Goal: Answer question/provide support

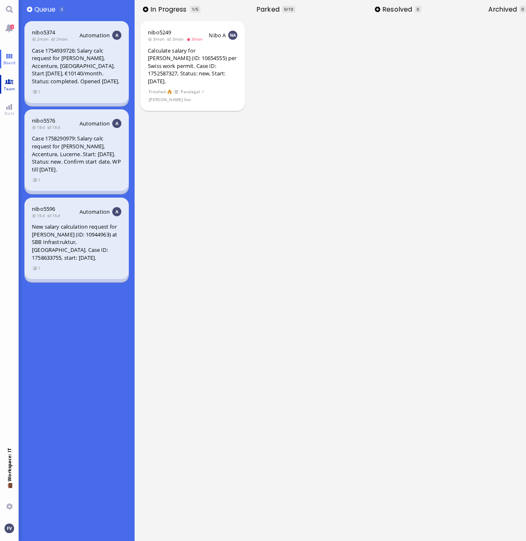
click at [14, 89] on span "Team" at bounding box center [10, 89] width 16 height 6
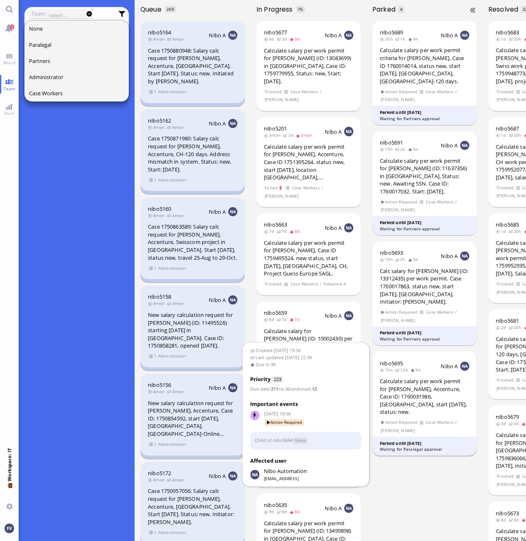
click at [409, 441] on div "Parked until [DATE]" at bounding box center [425, 444] width 90 height 6
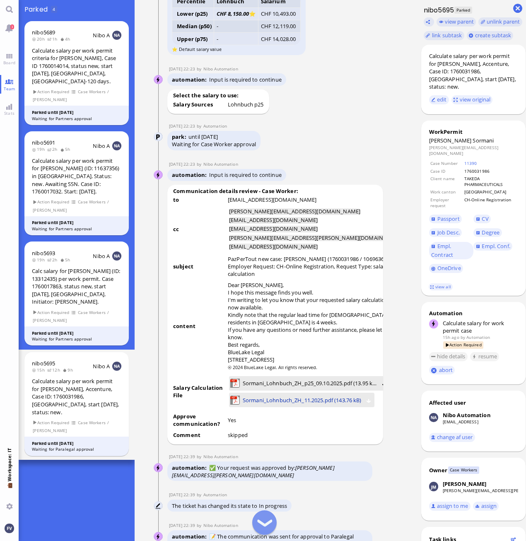
scroll to position [-620, 0]
click at [304, 380] on span "Sormani_Lohnbuch_ZH_p25_09.10.2025.pdf (13.95 kB)" at bounding box center [310, 382] width 135 height 9
click at [285, 399] on span "Sormani_Lohnbuch_ZH_11.2025.pdf (143.76 kB)" at bounding box center [302, 399] width 119 height 9
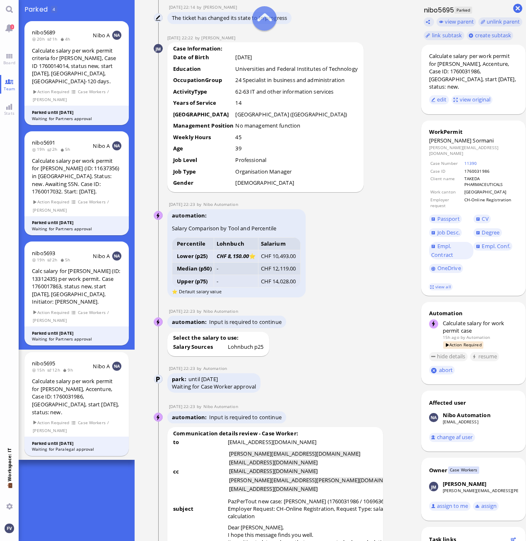
scroll to position [-863, 0]
click at [328, 234] on div "automation Salary Comparison by Tool and Percentile Percentile Lohnbuch Salariu…" at bounding box center [269, 255] width 205 height 90
click at [339, 207] on div "[DATE] 22:23 by Nibo Automation" at bounding box center [269, 205] width 205 height 6
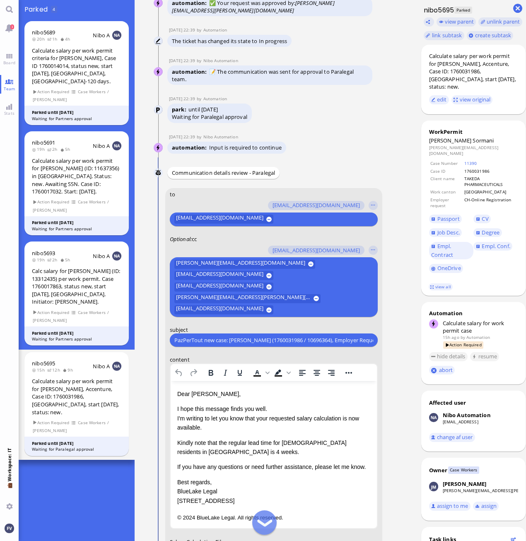
scroll to position [-155, 0]
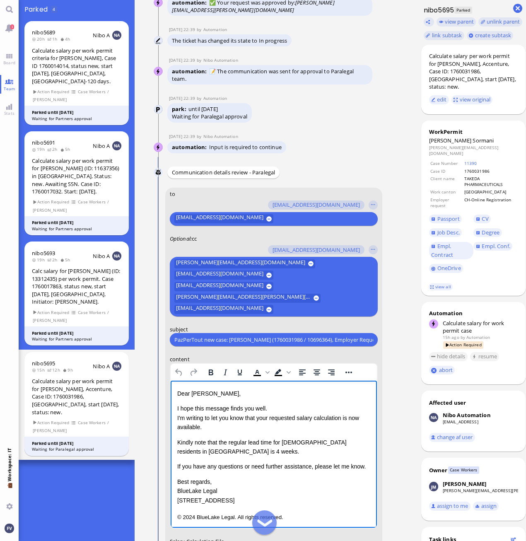
click at [271, 407] on p "I hope this message finds you well. I'm writing to let you know that your reque…" at bounding box center [273, 418] width 193 height 28
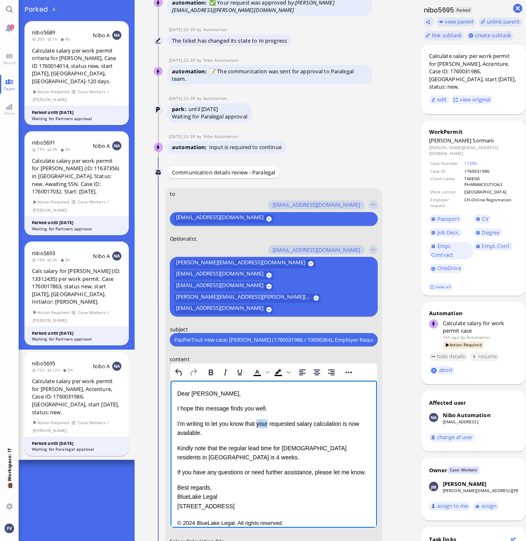
drag, startPoint x: 258, startPoint y: 422, endPoint x: 270, endPoint y: 425, distance: 12.9
click at [270, 425] on p "I'm writing to let you know that your requested salary calculation is now avail…" at bounding box center [273, 428] width 193 height 19
click at [341, 423] on p "I'm writing to let you know that the requested salary calculation is now availa…" at bounding box center [273, 428] width 193 height 19
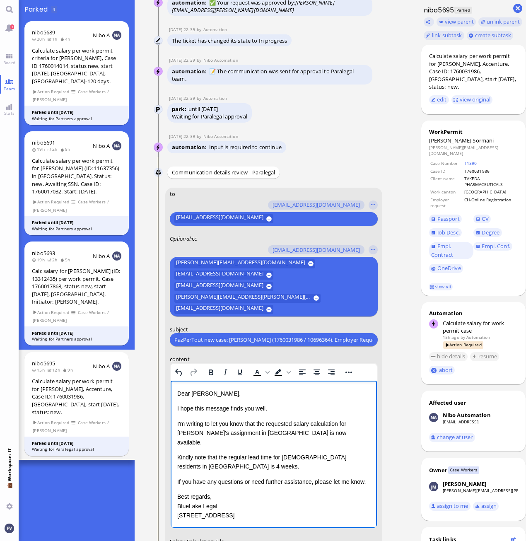
click at [312, 432] on p "I'm writing to let you know that the requested salary calculation for [PERSON_N…" at bounding box center [273, 433] width 193 height 28
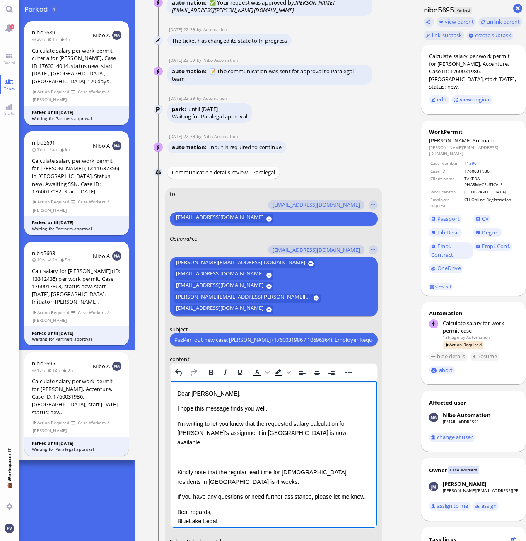
click at [216, 453] on p "Rich Text Area. Press ALT-0 for help." at bounding box center [273, 457] width 193 height 9
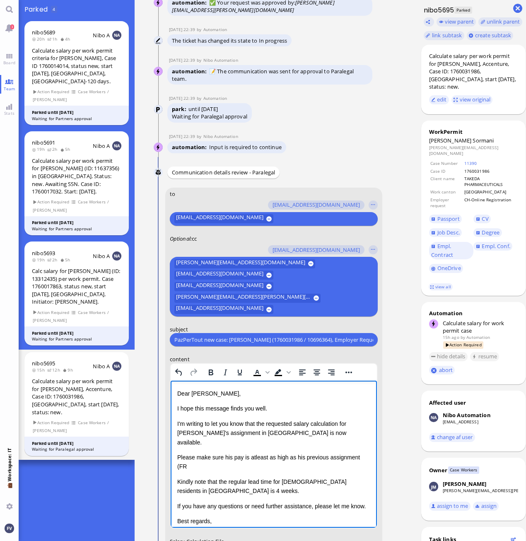
click at [244, 458] on p "Please make sure his pay is atleast as high as his previous assignment (FR" at bounding box center [273, 462] width 193 height 19
drag, startPoint x: 294, startPoint y: 447, endPoint x: 321, endPoint y: 450, distance: 27.2
click at [294, 453] on p "Please make sure his pay is atleast as high as his previous assignment (Fr. 876…" at bounding box center [273, 462] width 193 height 19
click at [246, 458] on p "Please make sure his pay is atleast as high as the salary at his previous assig…" at bounding box center [273, 462] width 193 height 19
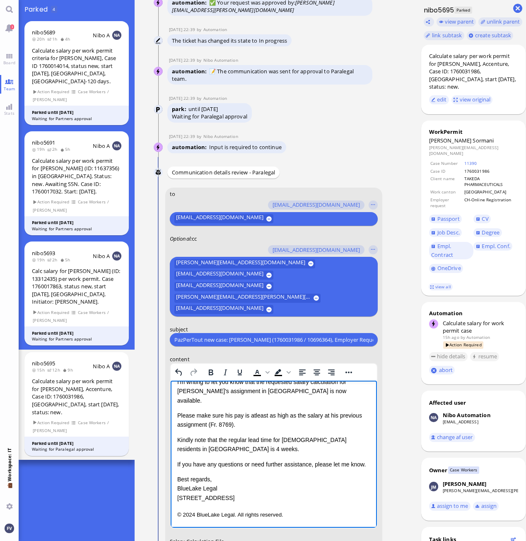
scroll to position [-154, 0]
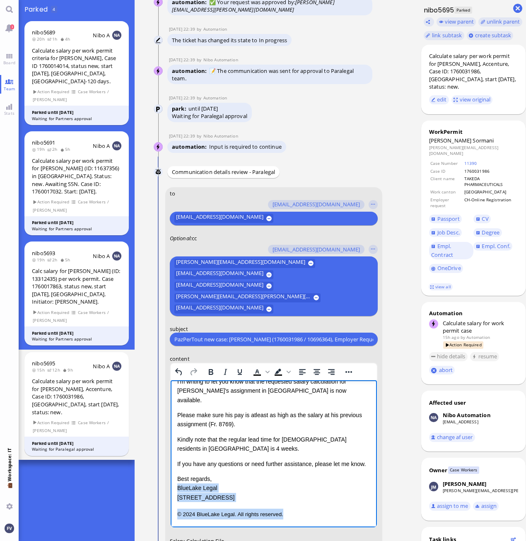
drag, startPoint x: 288, startPoint y: 516, endPoint x: 173, endPoint y: 486, distance: 118.1
click at [173, 486] on html "Dear [PERSON_NAME], I hope this message finds you well. I'm writing to let you …" at bounding box center [273, 432] width 206 height 189
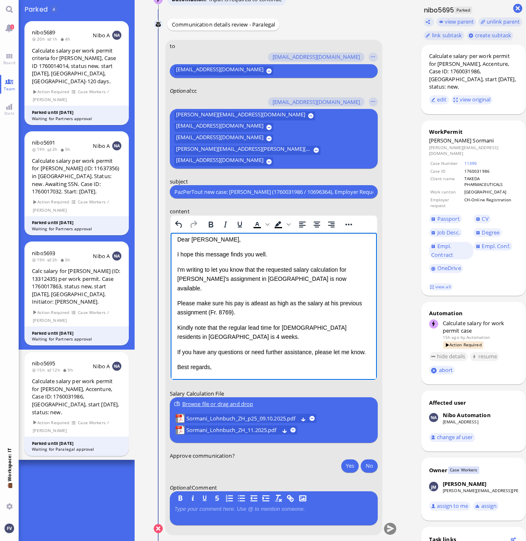
scroll to position [0, 0]
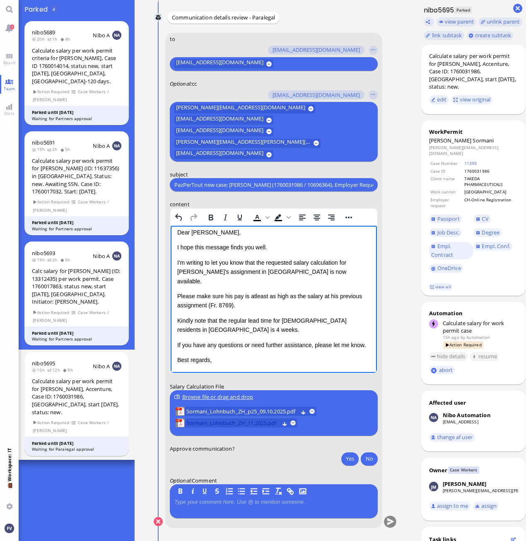
click at [245, 424] on span "Sormani_Lohnbuch_ZH_11.2025.pdf" at bounding box center [232, 423] width 93 height 9
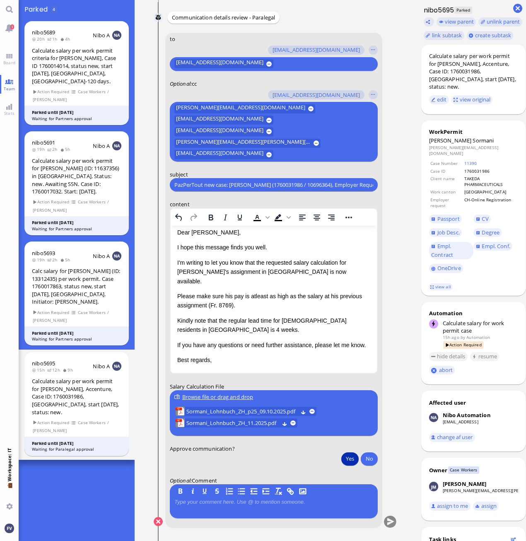
click at [344, 459] on button "Yes" at bounding box center [349, 458] width 17 height 13
click at [385, 520] on button "submit" at bounding box center [390, 522] width 12 height 12
